Goal: Ask a question

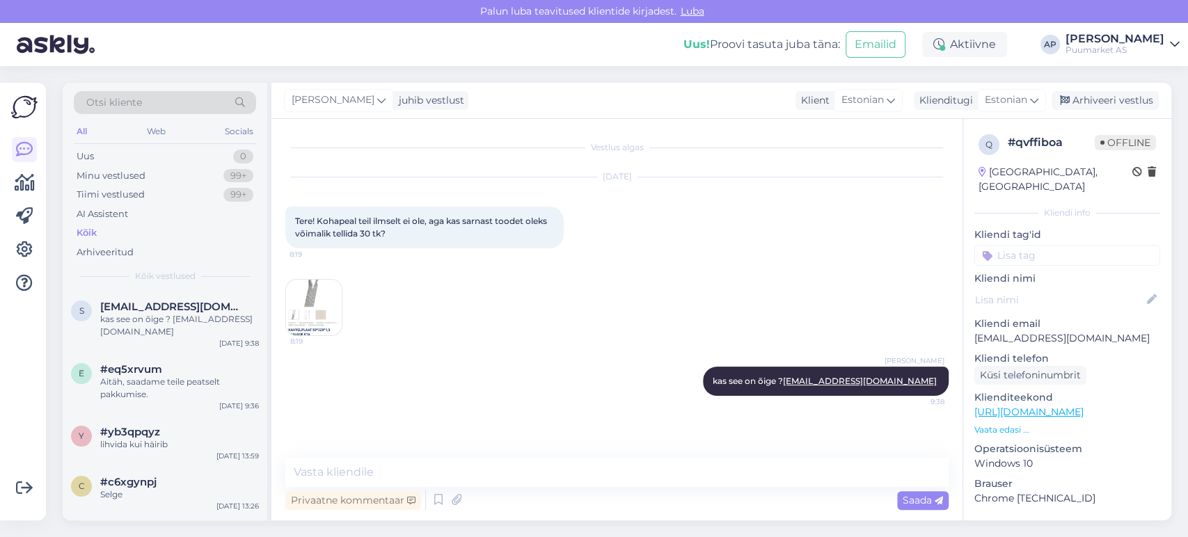
click at [469, 310] on div "[DATE] Tere! Kohapeal teil ilmselt ei ole, aga kas sarnast toodet oleks võimali…" at bounding box center [616, 256] width 663 height 189
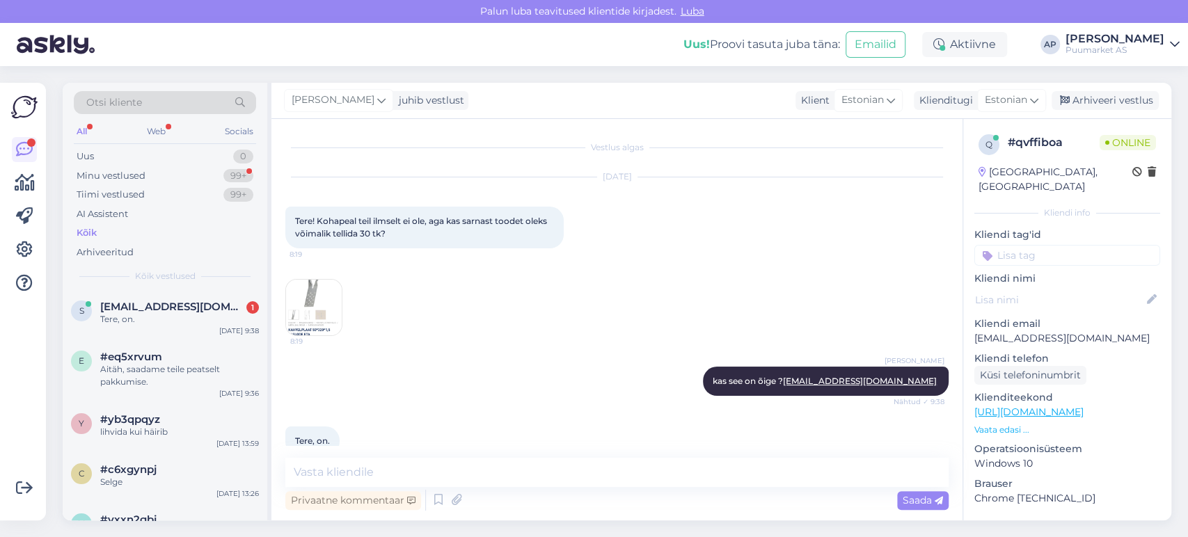
scroll to position [25, 0]
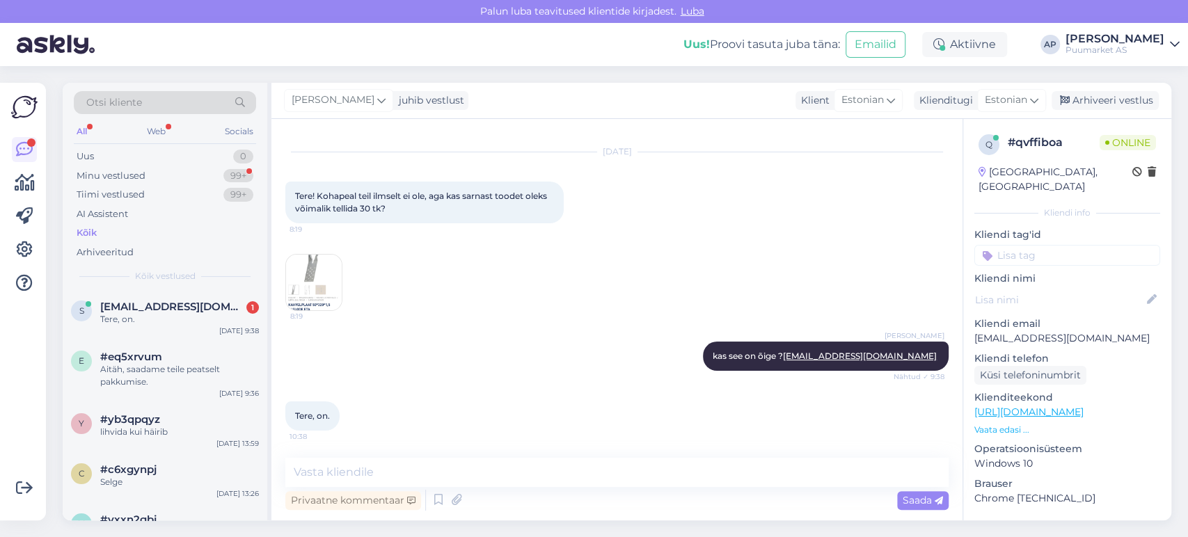
click at [494, 340] on div "[PERSON_NAME] kas see on õige ? [EMAIL_ADDRESS][DOMAIN_NAME] Nähtud ✓ 9:38" at bounding box center [616, 356] width 663 height 60
click at [210, 305] on div "[EMAIL_ADDRESS][DOMAIN_NAME] 1" at bounding box center [179, 307] width 159 height 13
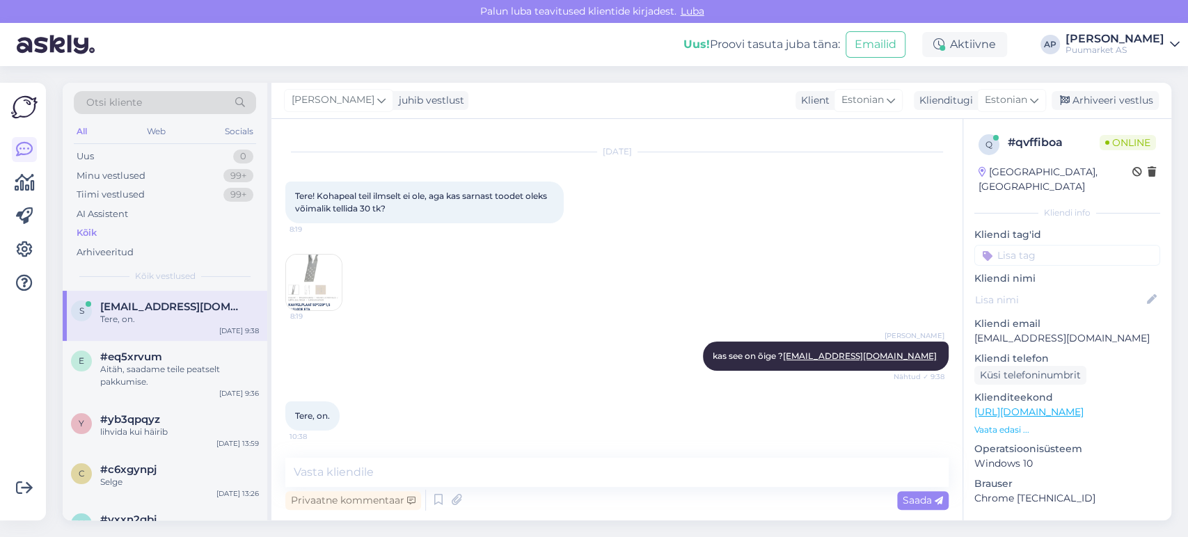
click at [328, 283] on img at bounding box center [314, 283] width 56 height 56
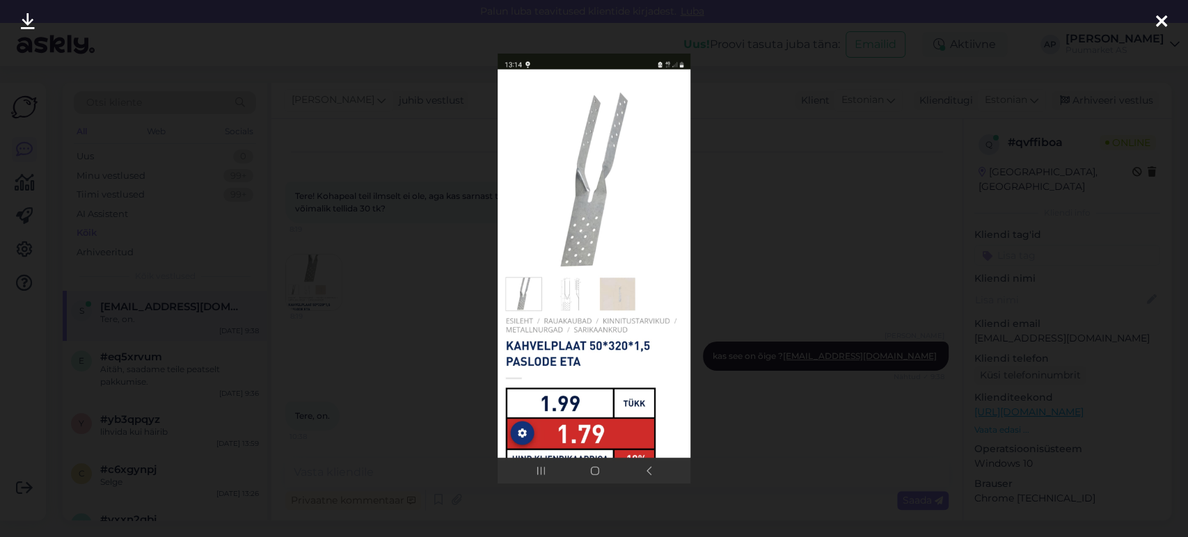
click at [807, 250] on div at bounding box center [594, 268] width 1188 height 537
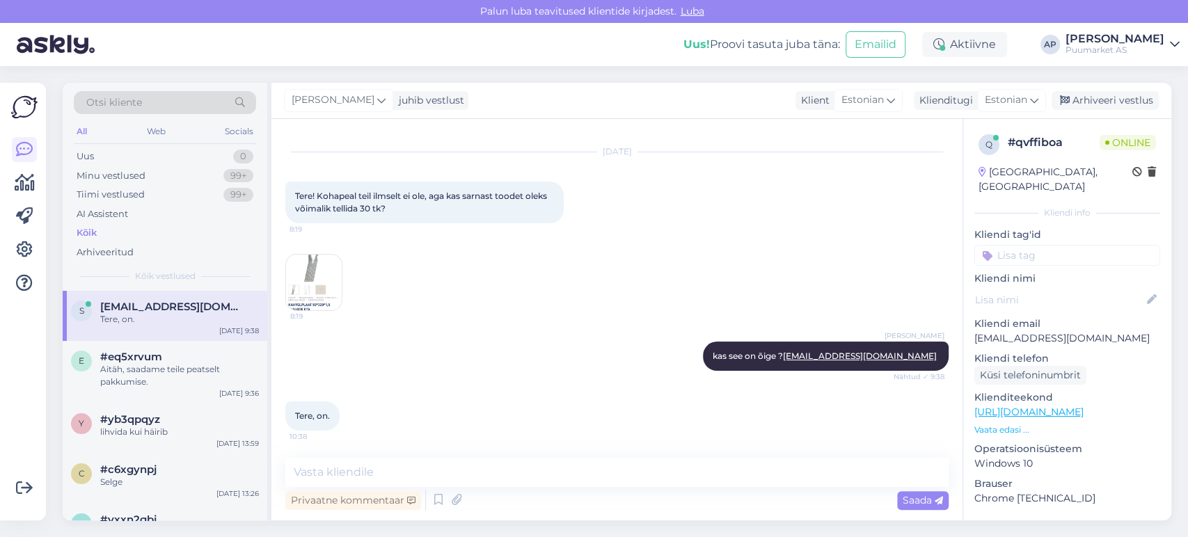
drag, startPoint x: 580, startPoint y: 516, endPoint x: 571, endPoint y: 486, distance: 31.1
click at [580, 516] on div "Vestlus algas [DATE] Tere! Kohapeal teil ilmselt ei ole, aga kas sarnast toodet…" at bounding box center [616, 320] width 691 height 402
drag, startPoint x: 393, startPoint y: 207, endPoint x: 332, endPoint y: 212, distance: 60.8
click at [332, 212] on div "Tere! Kohapeal teil ilmselt ei ole, aga kas sarnast toodet oleks võimalik telli…" at bounding box center [424, 203] width 278 height 42
copy span "tellida 30 tk?"
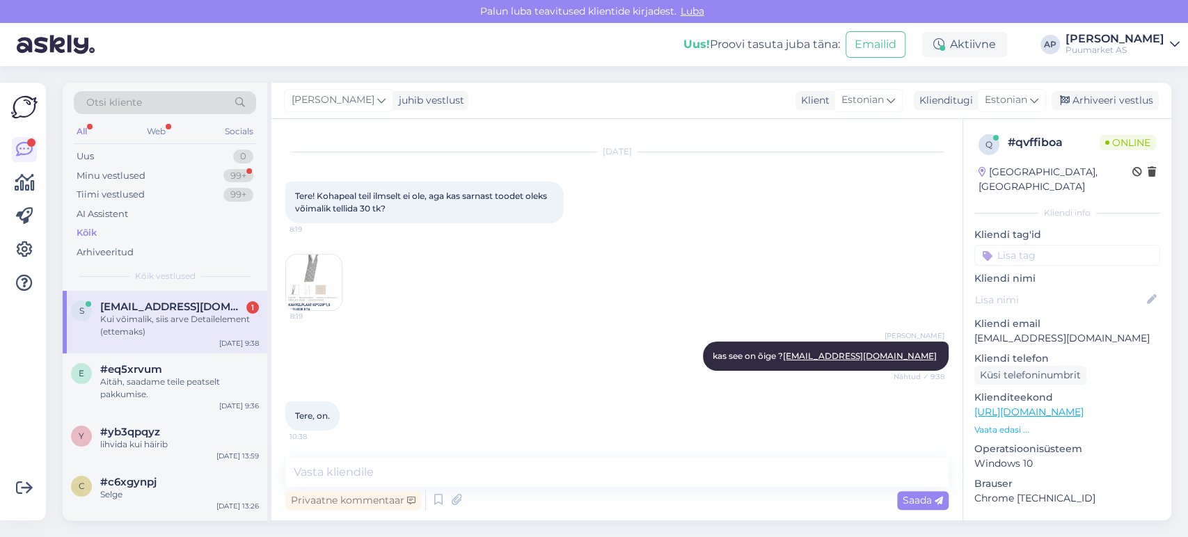
scroll to position [84, 0]
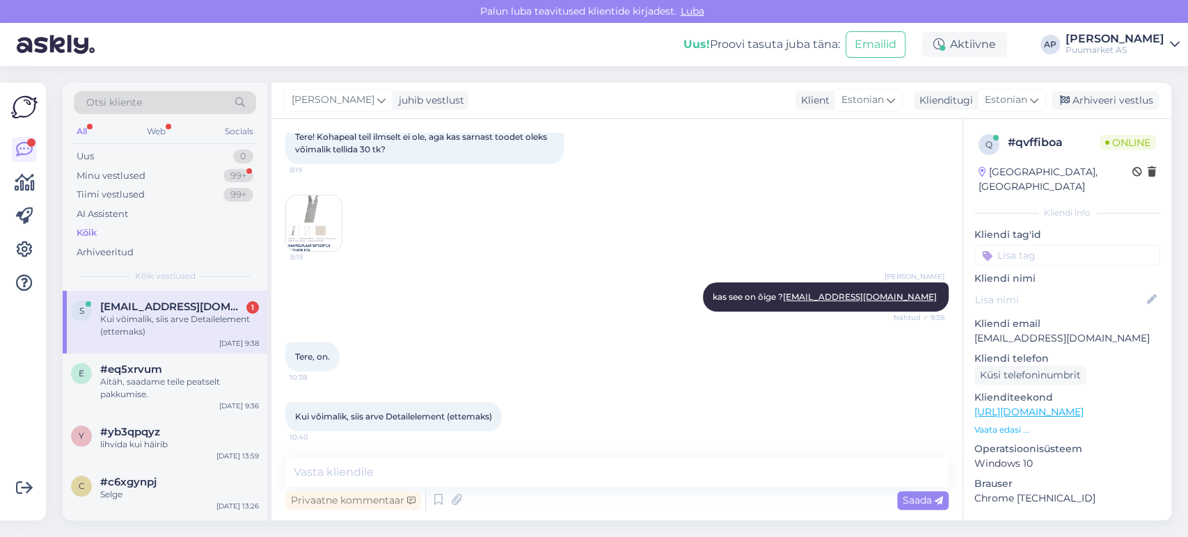
drag, startPoint x: 566, startPoint y: 488, endPoint x: 572, endPoint y: 482, distance: 8.4
click at [567, 489] on div "Privaatne kommentaar Saada" at bounding box center [616, 500] width 663 height 26
click at [572, 477] on textarea at bounding box center [616, 472] width 663 height 29
paste textarea "[URL][DOMAIN_NAME]"
type textarea "[URL][DOMAIN_NAME]"
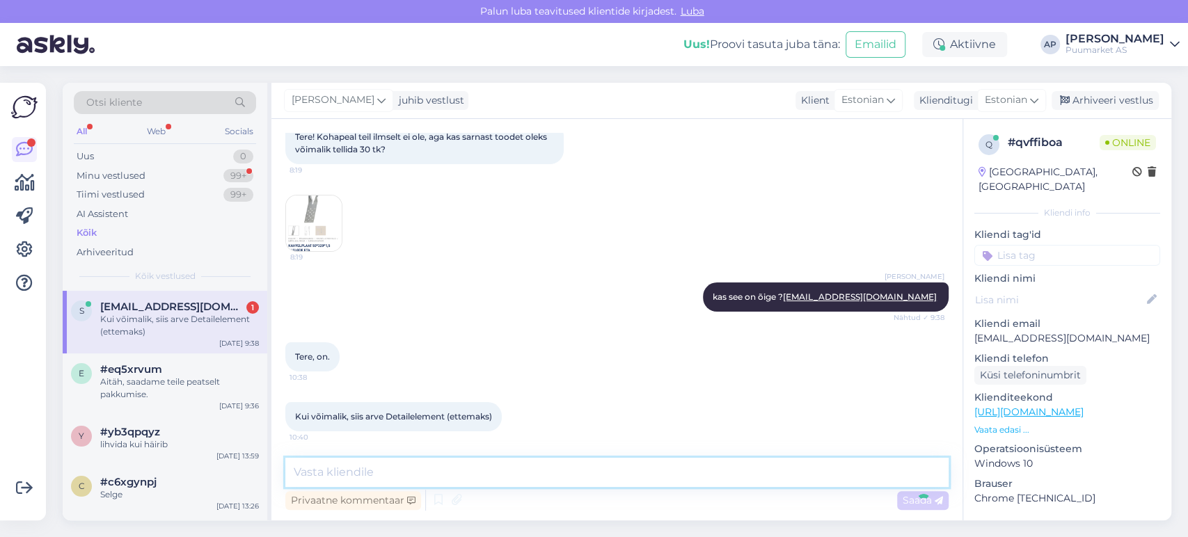
scroll to position [157, 0]
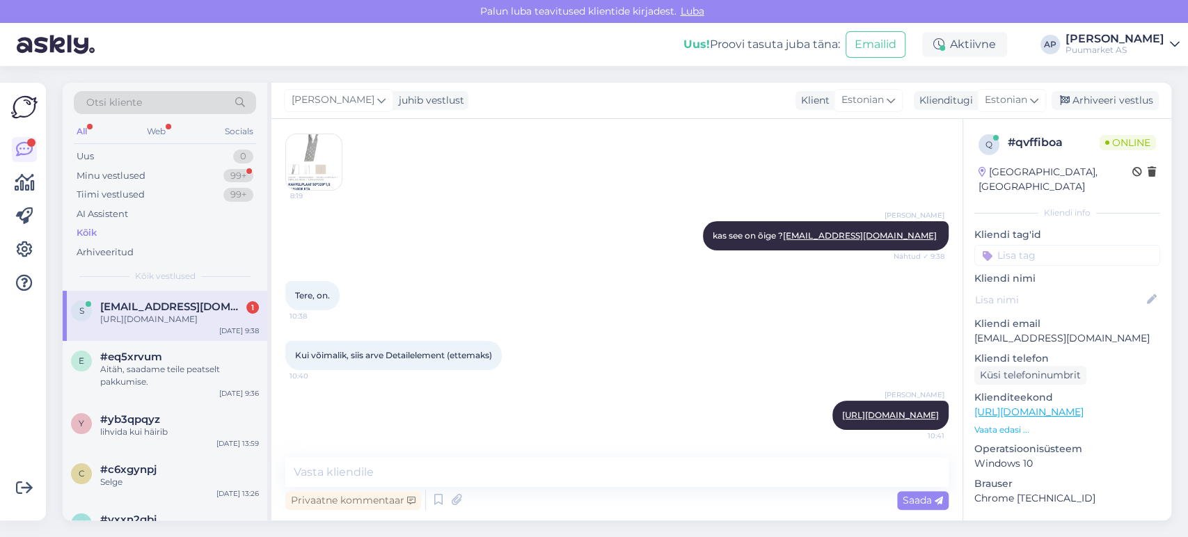
click at [563, 386] on div "[PERSON_NAME] [URL][DOMAIN_NAME] 10:41" at bounding box center [616, 416] width 663 height 60
click at [599, 496] on div "Privaatne kommentaar Saada" at bounding box center [616, 500] width 663 height 26
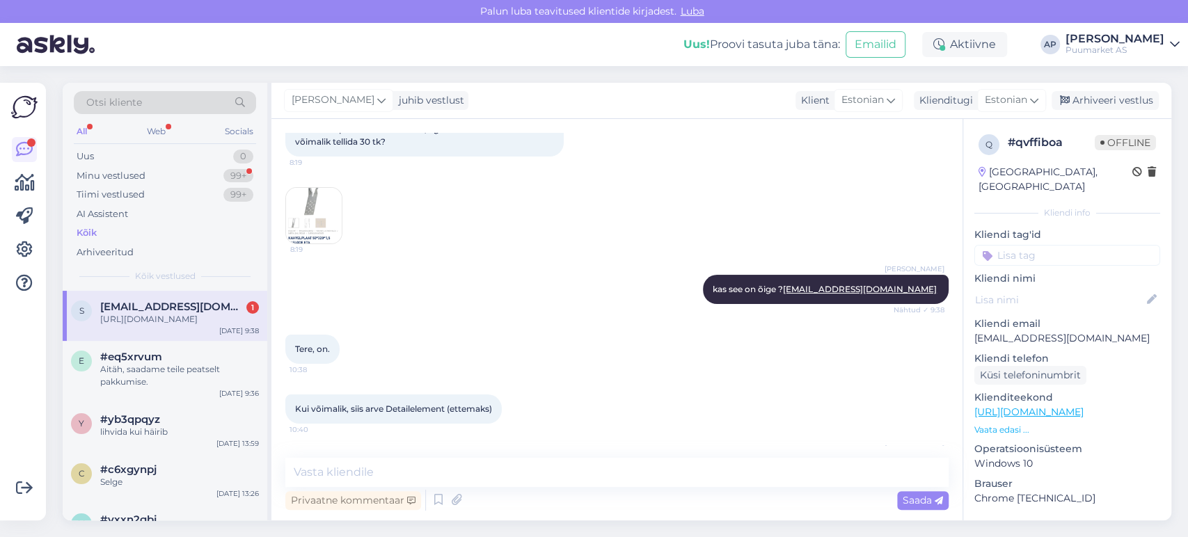
scroll to position [0, 0]
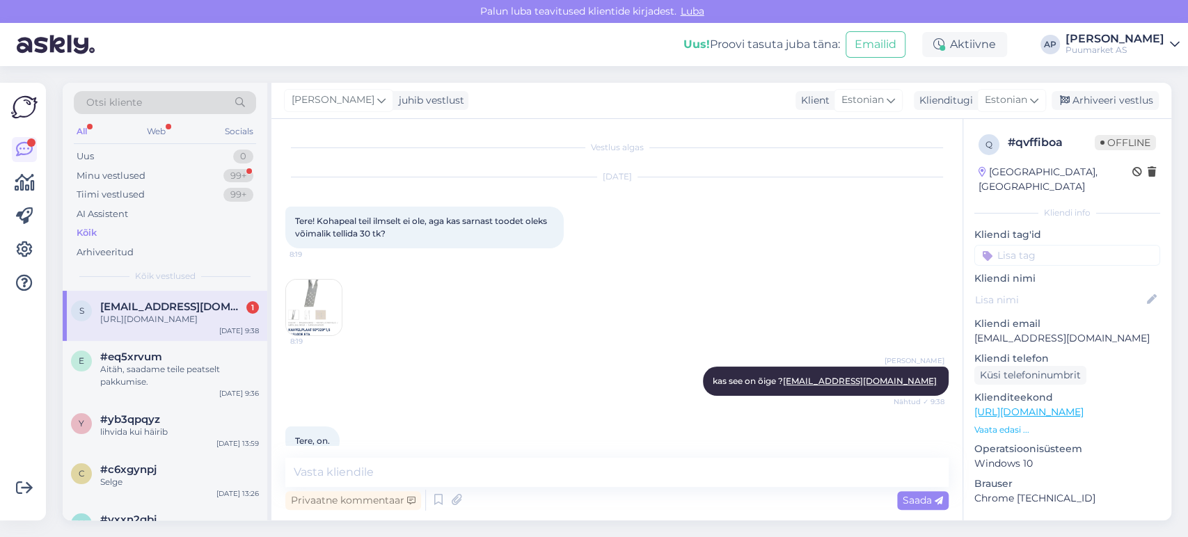
drag, startPoint x: 319, startPoint y: 305, endPoint x: 301, endPoint y: 309, distance: 19.2
click at [301, 309] on img at bounding box center [314, 308] width 56 height 56
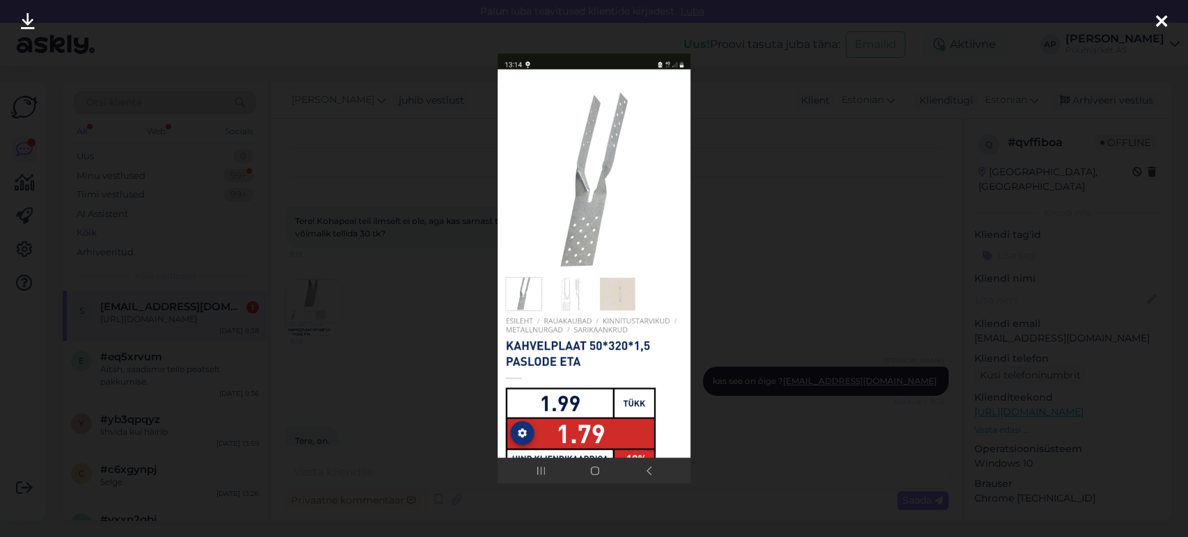
click at [457, 361] on div at bounding box center [594, 268] width 1188 height 537
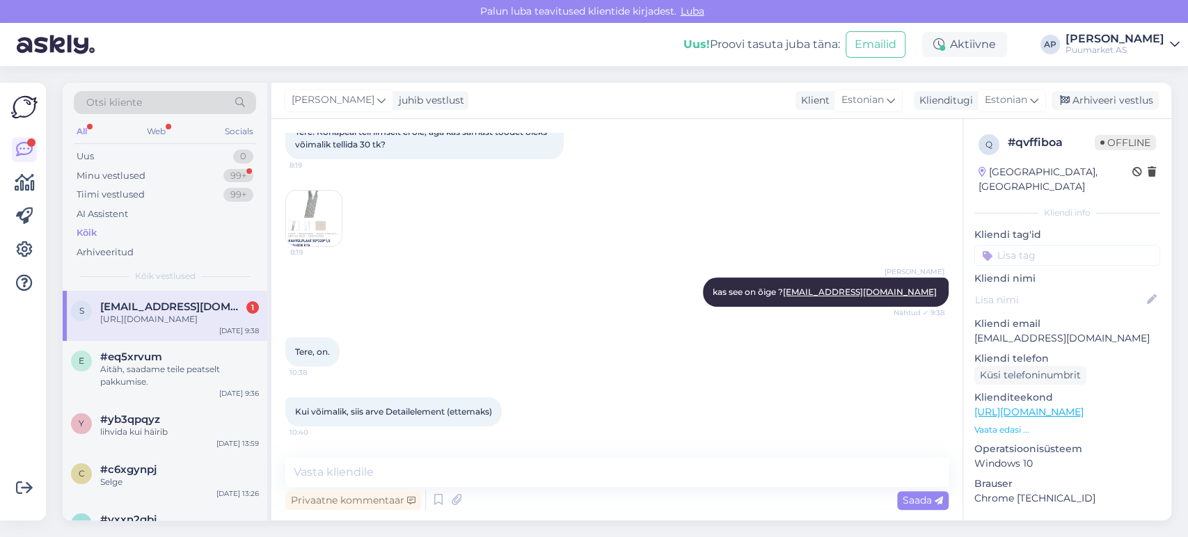
scroll to position [157, 0]
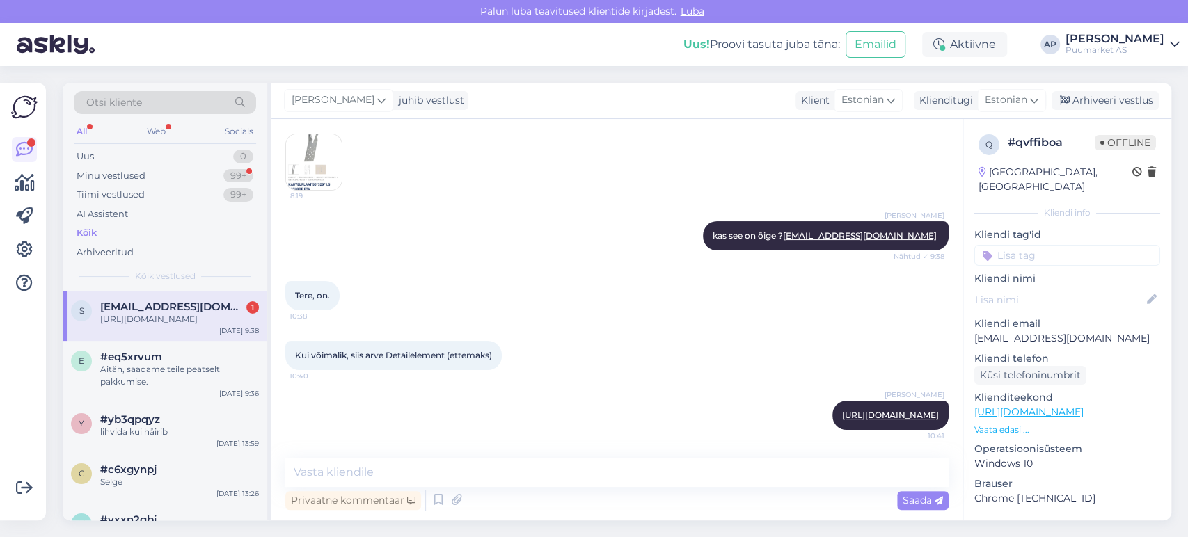
click at [623, 501] on div "Privaatne kommentaar Saada" at bounding box center [616, 500] width 663 height 26
click at [576, 464] on textarea at bounding box center [616, 472] width 663 height 29
drag, startPoint x: 388, startPoint y: 343, endPoint x: 498, endPoint y: 349, distance: 110.8
click at [498, 349] on div "Kui võimalik, siis arve Detailelement (ettemaks) 10:40" at bounding box center [393, 355] width 216 height 29
copy span "Detailelement (ettemaks)"
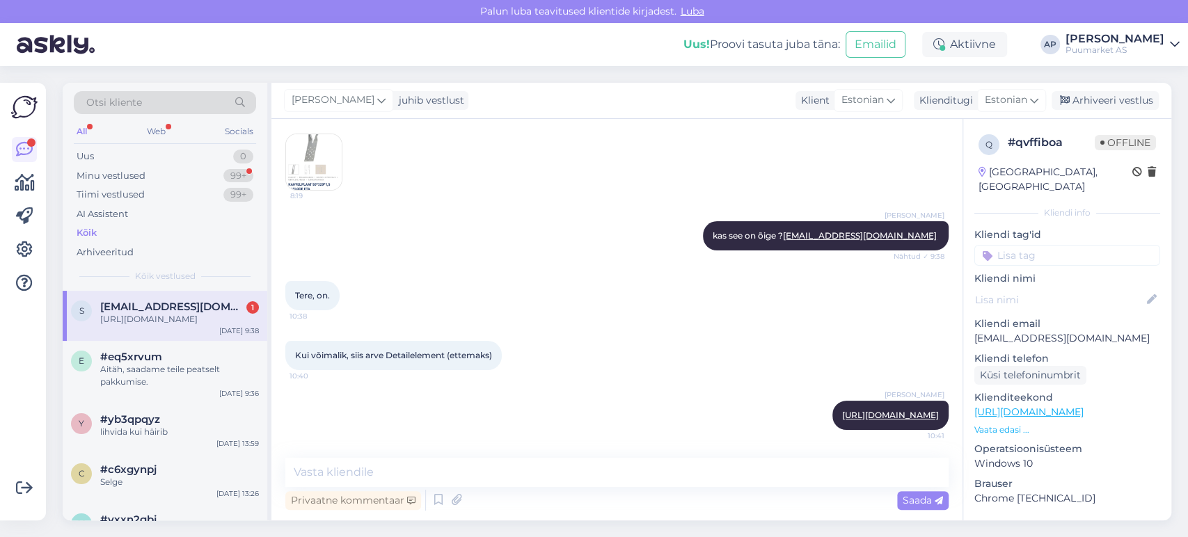
click at [680, 505] on div "Privaatne kommentaar Saada" at bounding box center [616, 500] width 663 height 26
drag, startPoint x: 712, startPoint y: 399, endPoint x: 734, endPoint y: 399, distance: 21.6
click at [832, 401] on div "[PERSON_NAME] [URL][DOMAIN_NAME] 10:41" at bounding box center [890, 415] width 116 height 29
click at [842, 410] on link "[URL][DOMAIN_NAME]" at bounding box center [890, 415] width 97 height 10
drag, startPoint x: 385, startPoint y: 346, endPoint x: 501, endPoint y: 351, distance: 116.4
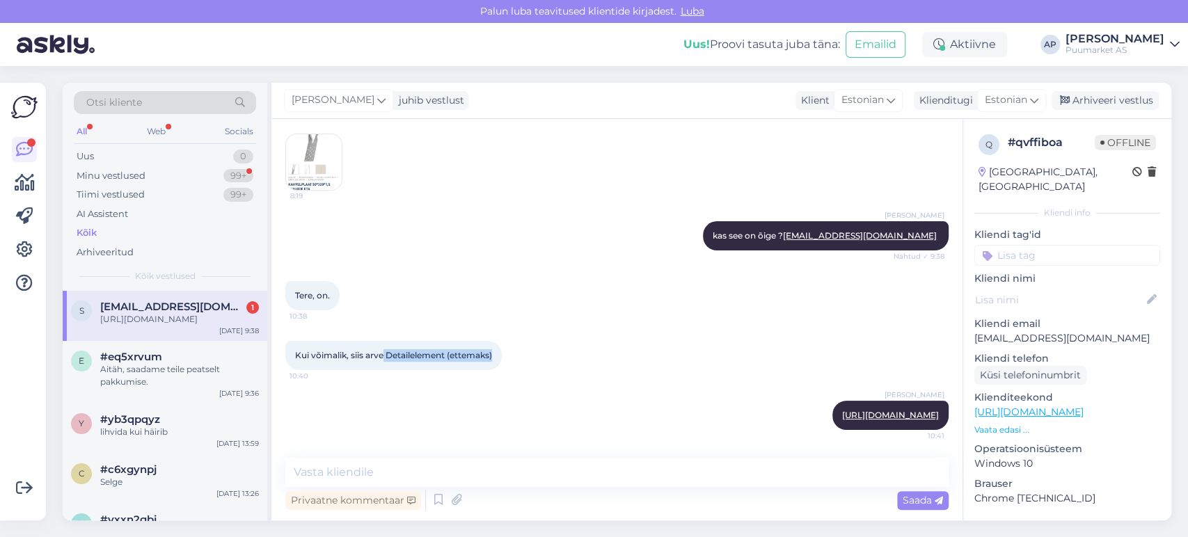
click at [501, 351] on div "Kui võimalik, siis arve Detailelement (ettemaks) 10:40" at bounding box center [393, 355] width 216 height 29
copy span "Detailelement (ettemaks)"
click at [697, 506] on div "Privaatne kommentaar Saada" at bounding box center [616, 500] width 663 height 26
drag, startPoint x: 1072, startPoint y: 317, endPoint x: 976, endPoint y: 319, distance: 96.7
click at [976, 331] on p "[EMAIL_ADDRESS][DOMAIN_NAME]" at bounding box center [1067, 338] width 186 height 15
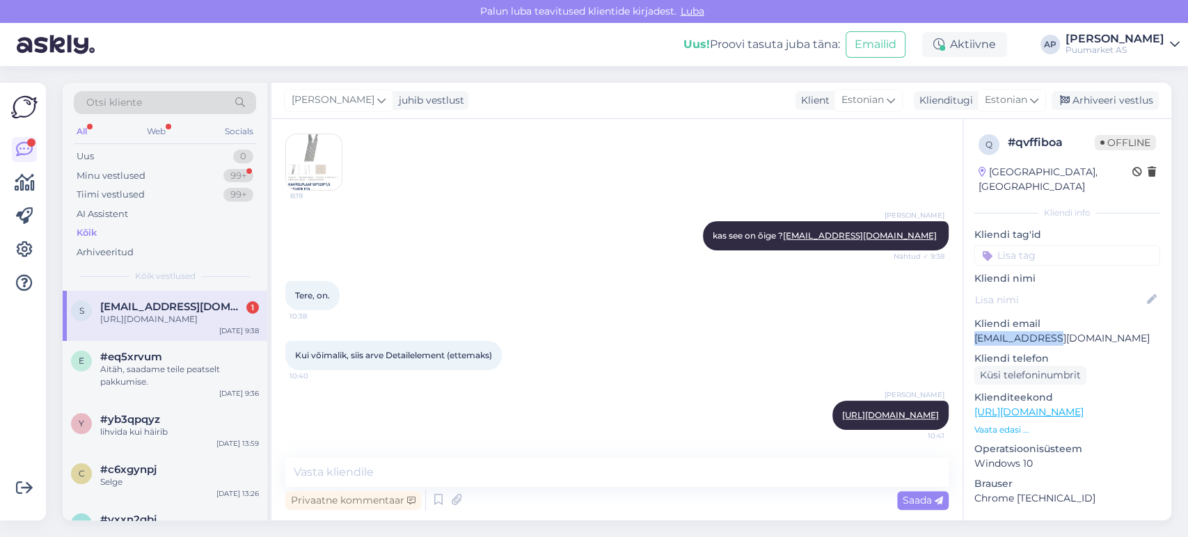
copy p "[EMAIL_ADDRESS][DOMAIN_NAME]"
click at [697, 507] on div "Privaatne kommentaar Saada" at bounding box center [616, 500] width 663 height 26
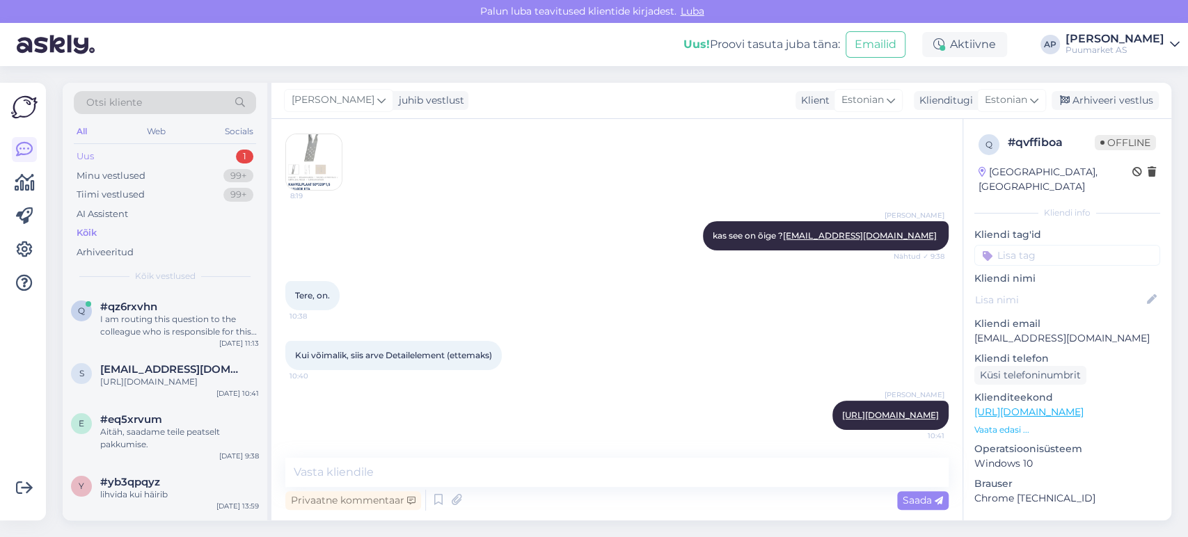
click at [127, 161] on div "Uus 1" at bounding box center [165, 156] width 182 height 19
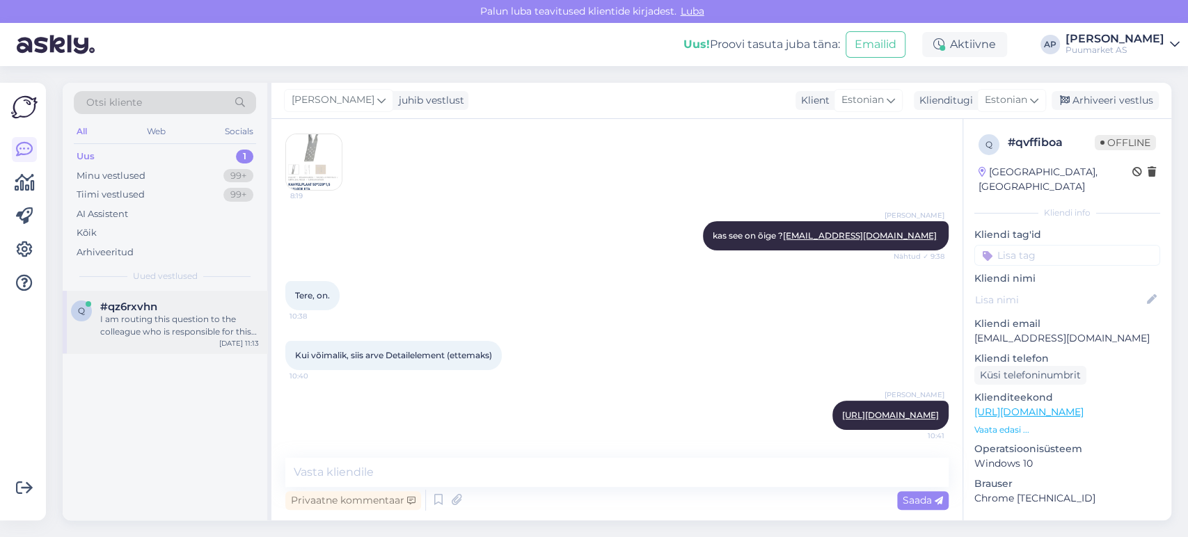
click at [195, 345] on div "q #qz6rxvhn I am routing this question to the colleague who is responsible for …" at bounding box center [165, 322] width 205 height 63
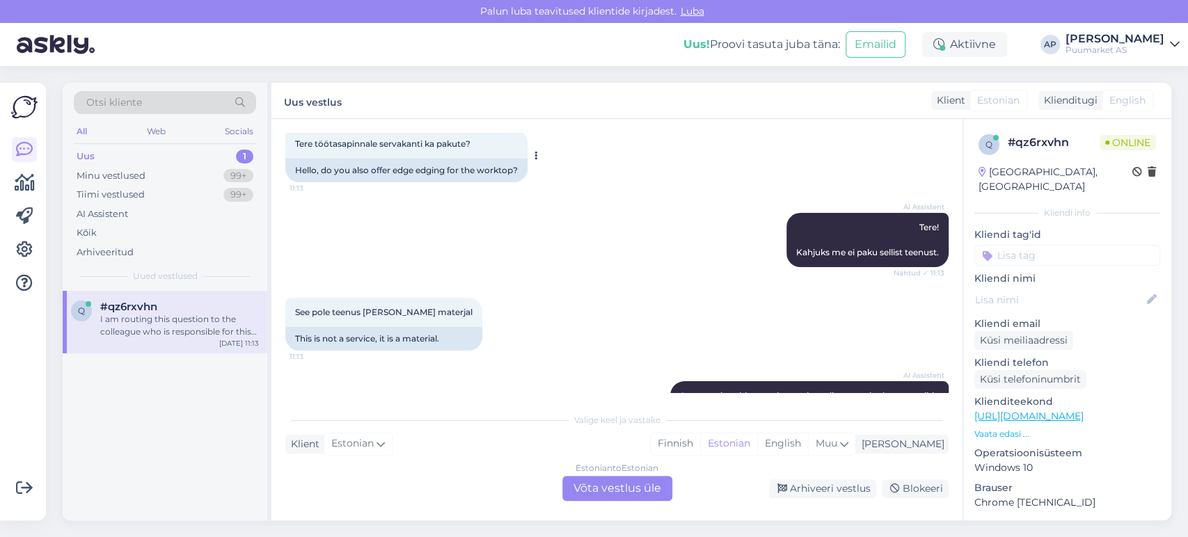
scroll to position [0, 0]
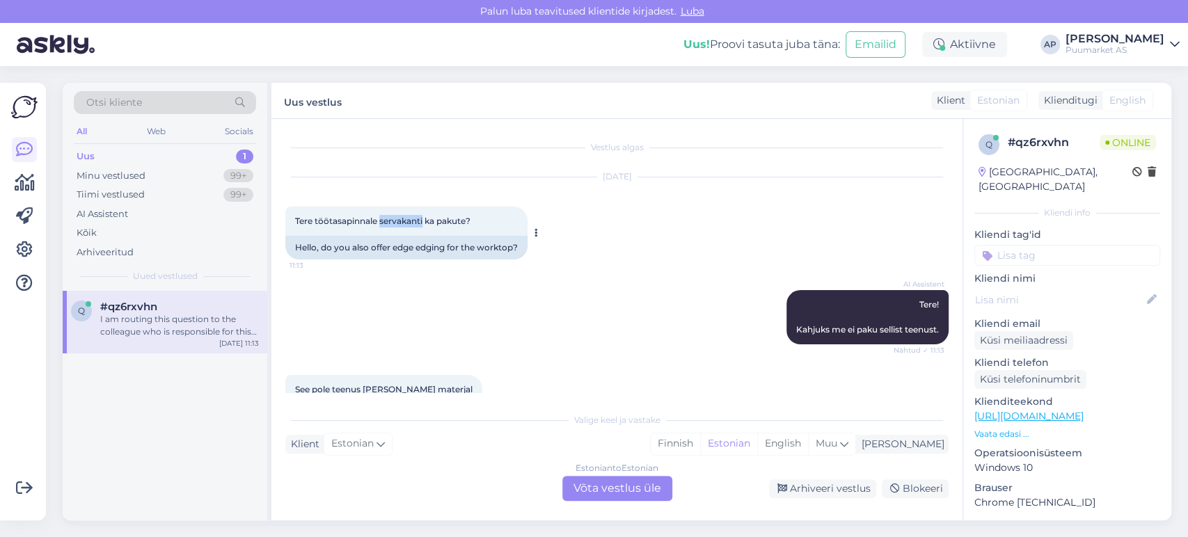
drag, startPoint x: 380, startPoint y: 219, endPoint x: 423, endPoint y: 230, distance: 44.6
click at [423, 230] on div "Tere töötasapinnale servakanti ka pakute? 11:13" at bounding box center [406, 221] width 242 height 29
click at [382, 227] on div "Tere töötasapinnale servakanti ka pakute? 11:13" at bounding box center [406, 221] width 242 height 29
drag, startPoint x: 292, startPoint y: 219, endPoint x: 499, endPoint y: 219, distance: 207.4
click at [499, 219] on div "Tere töötasapinnale servakanti ka pakute? 11:13" at bounding box center [406, 221] width 242 height 29
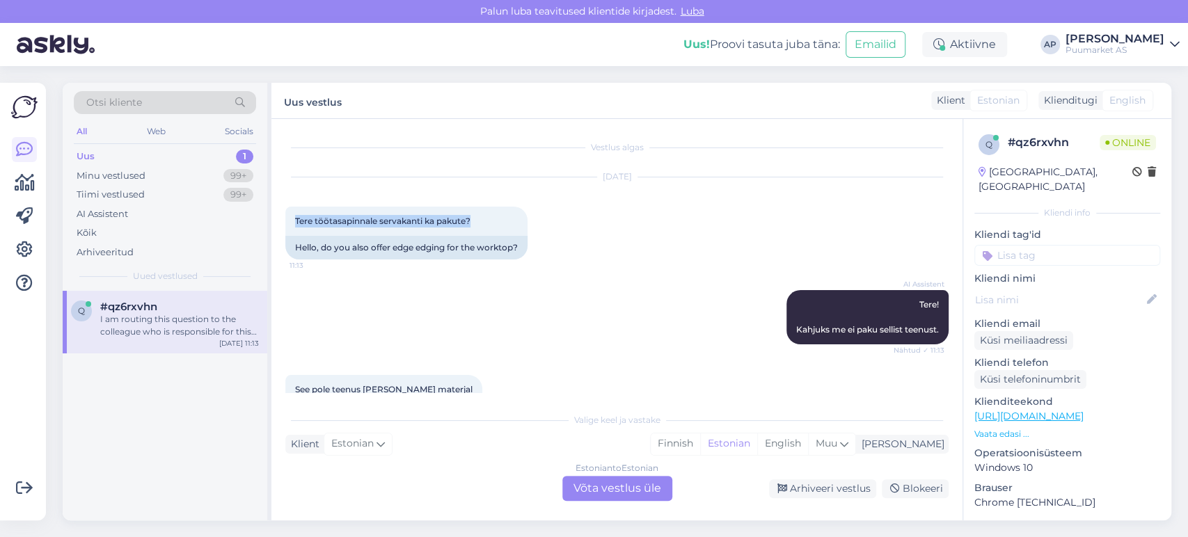
copy span "Tere töötasapinnale servakanti ka pakute?"
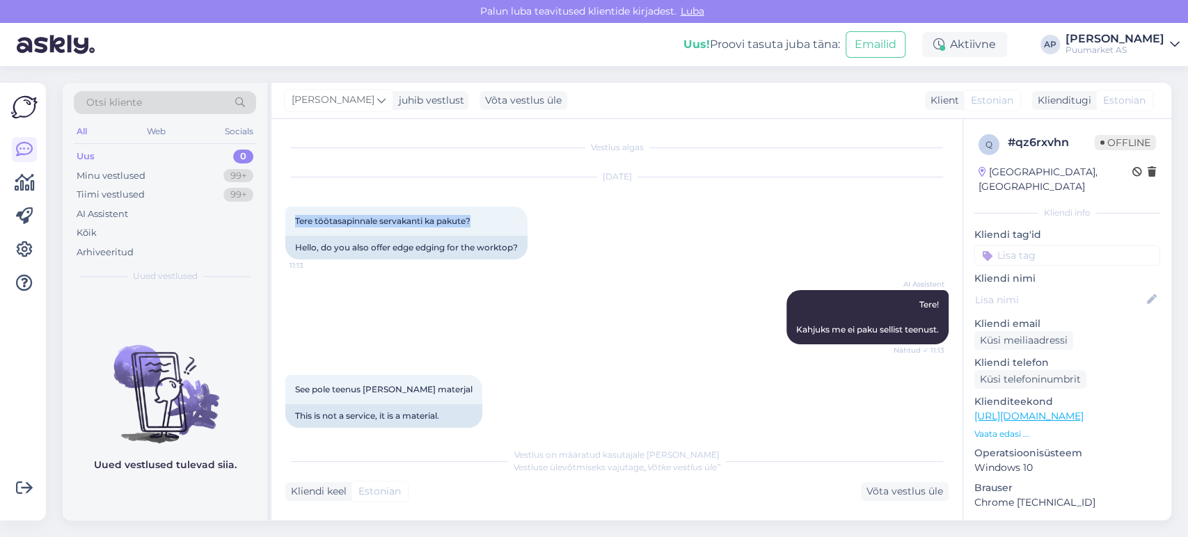
scroll to position [208, 0]
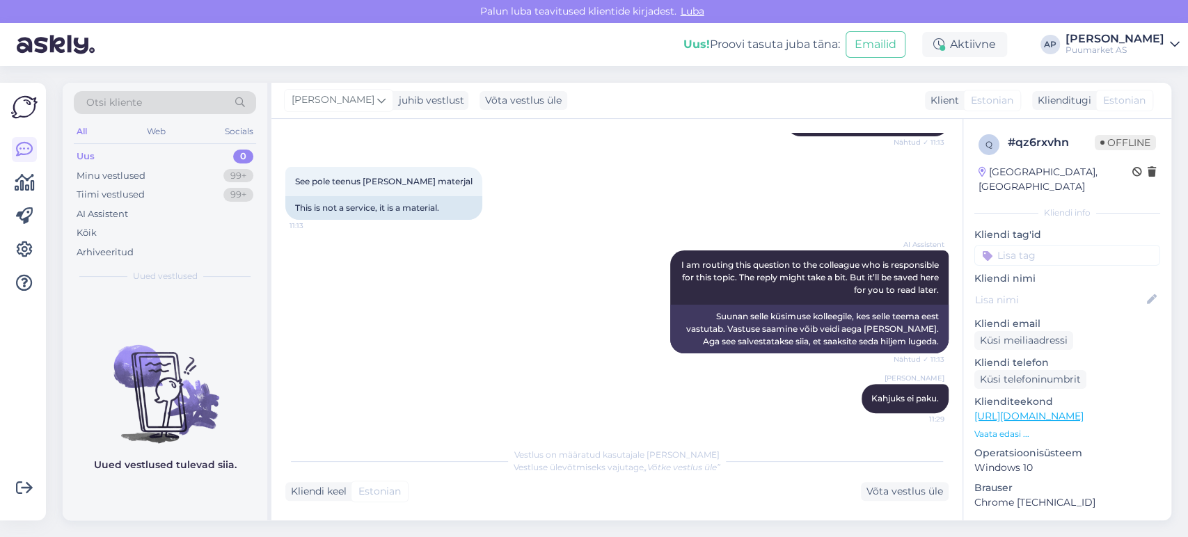
click at [731, 393] on div "[PERSON_NAME] [PERSON_NAME]. 11:29" at bounding box center [616, 399] width 663 height 60
drag, startPoint x: 857, startPoint y: 398, endPoint x: 926, endPoint y: 397, distance: 68.9
click at [926, 397] on span "Kahjuks ei paku." at bounding box center [905, 398] width 68 height 10
copy span "Kahjuks ei paku."
click at [705, 501] on div "Vestlus algas [DATE] Tere töötasapinnale servakanti ka pakute? 11:13 Hello, do …" at bounding box center [616, 320] width 691 height 402
